Goal: Information Seeking & Learning: Learn about a topic

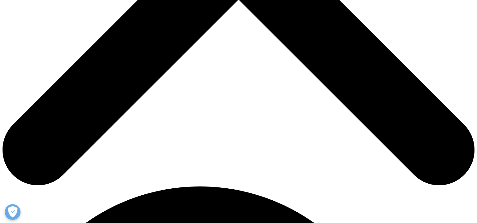
scroll to position [201, 0]
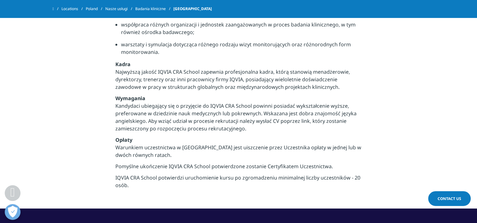
scroll to position [378, 0]
